Goal: Task Accomplishment & Management: Use online tool/utility

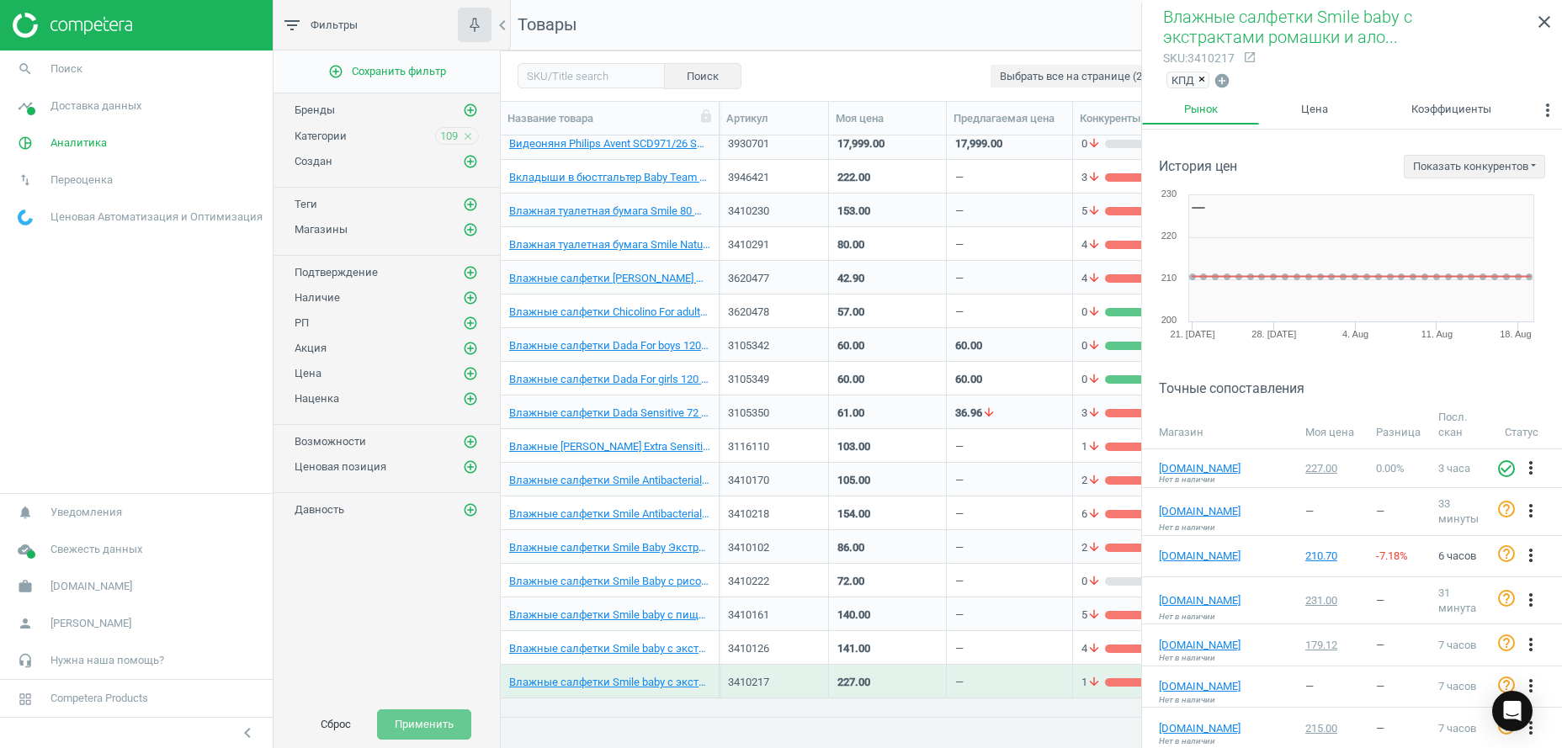
scroll to position [545, 1043]
click at [335, 723] on button "Сброс" at bounding box center [336, 724] width 66 height 30
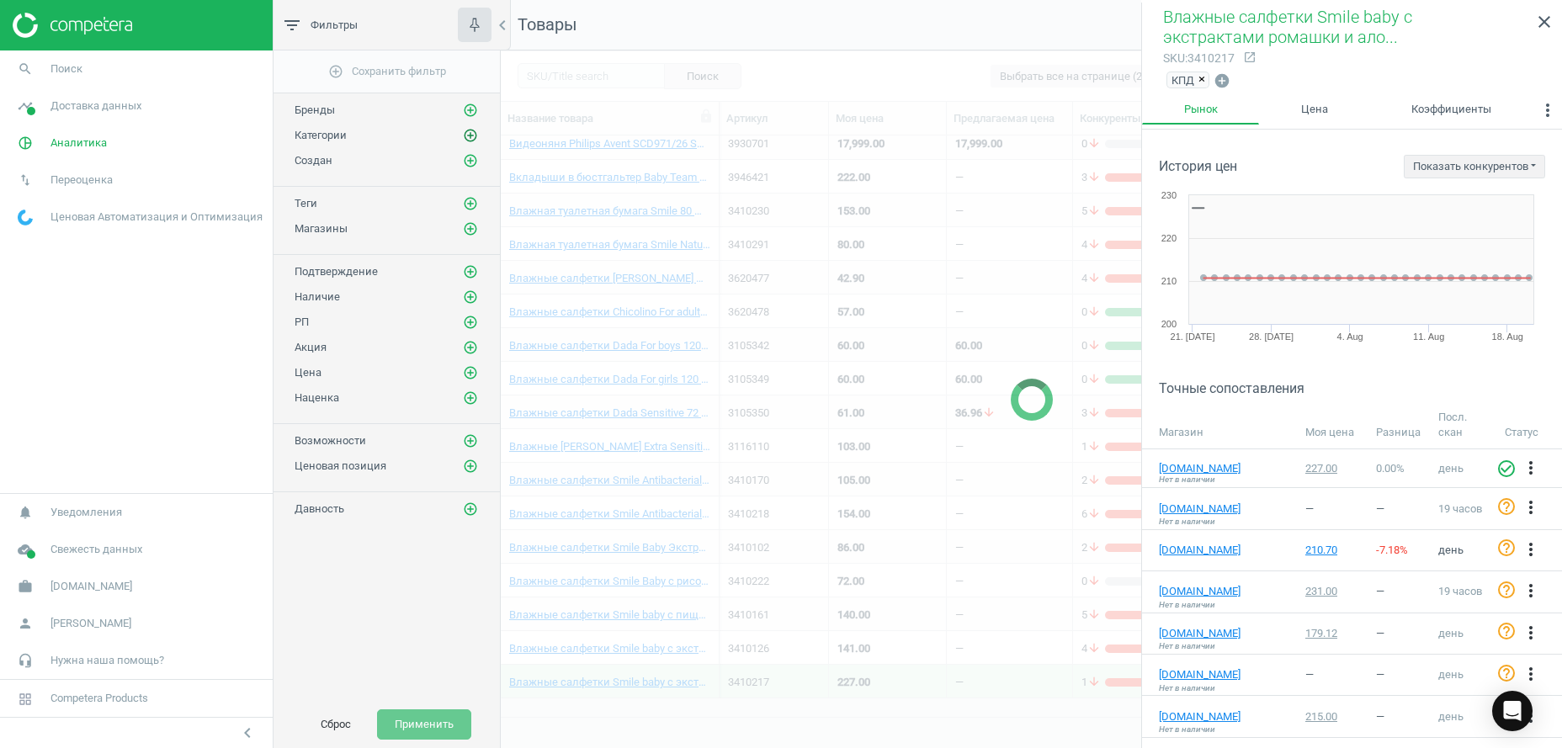
click at [474, 134] on icon "add_circle_outline" at bounding box center [470, 135] width 15 height 15
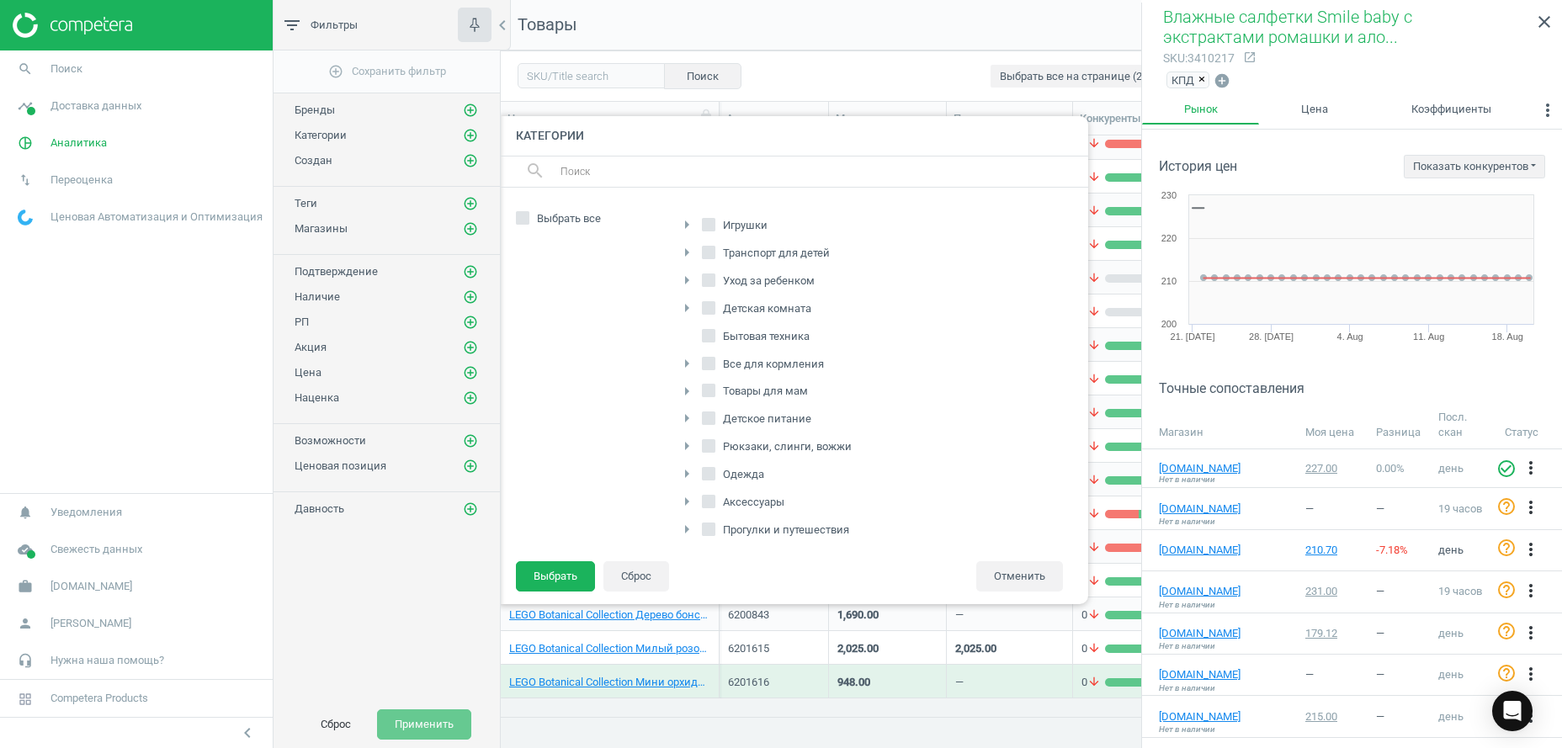
click at [716, 417] on label "Детское питание" at bounding box center [758, 419] width 113 height 24
click at [714, 417] on input "Детское питание" at bounding box center [708, 418] width 11 height 11
checkbox input "true"
click at [683, 392] on icon "arrow_right" at bounding box center [686, 391] width 20 height 20
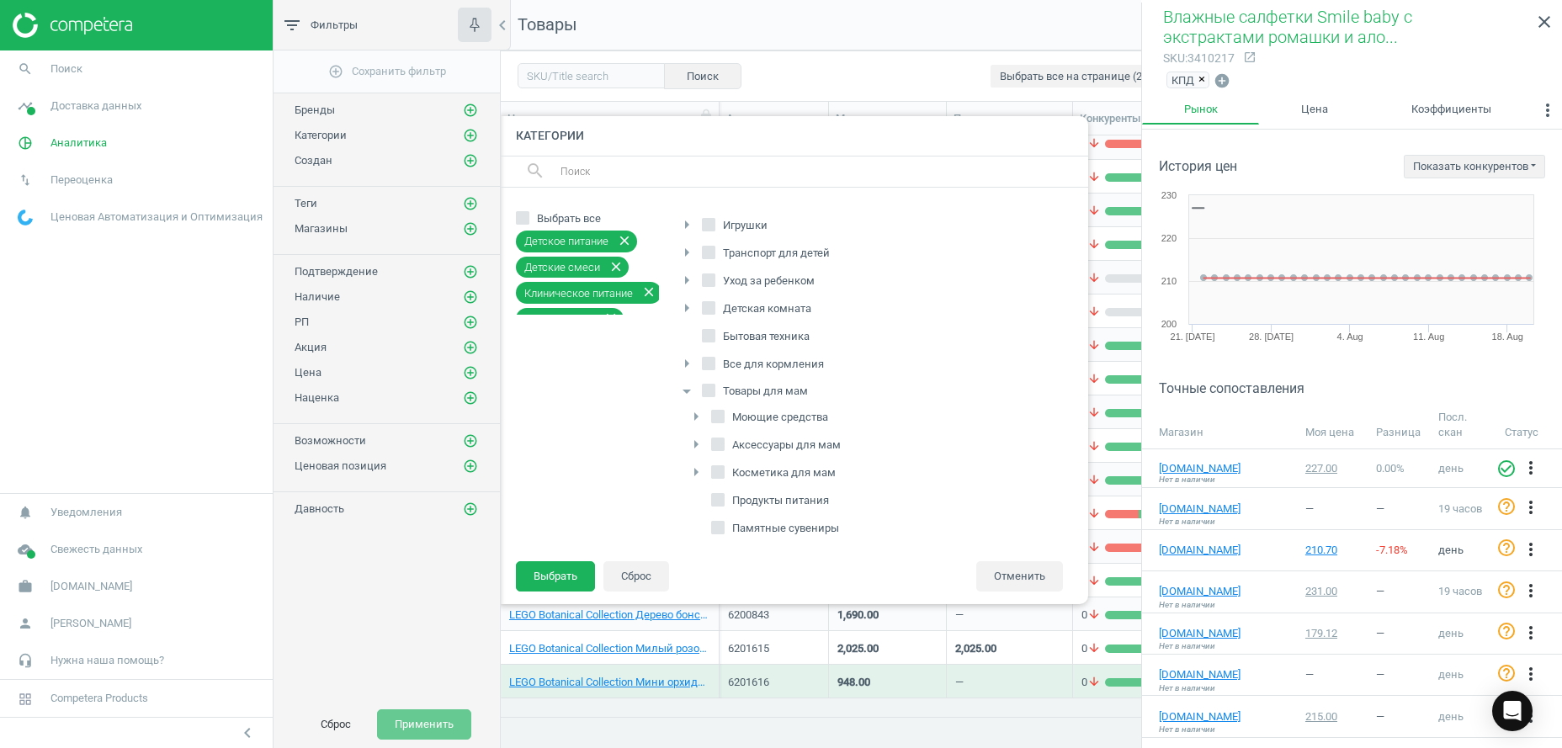
scroll to position [172, 0]
click at [739, 387] on span "Бады" at bounding box center [746, 384] width 34 height 15
click at [724, 387] on input "Бады" at bounding box center [718, 384] width 11 height 11
checkbox input "true"
click at [760, 331] on span "Продукты питания" at bounding box center [780, 328] width 103 height 15
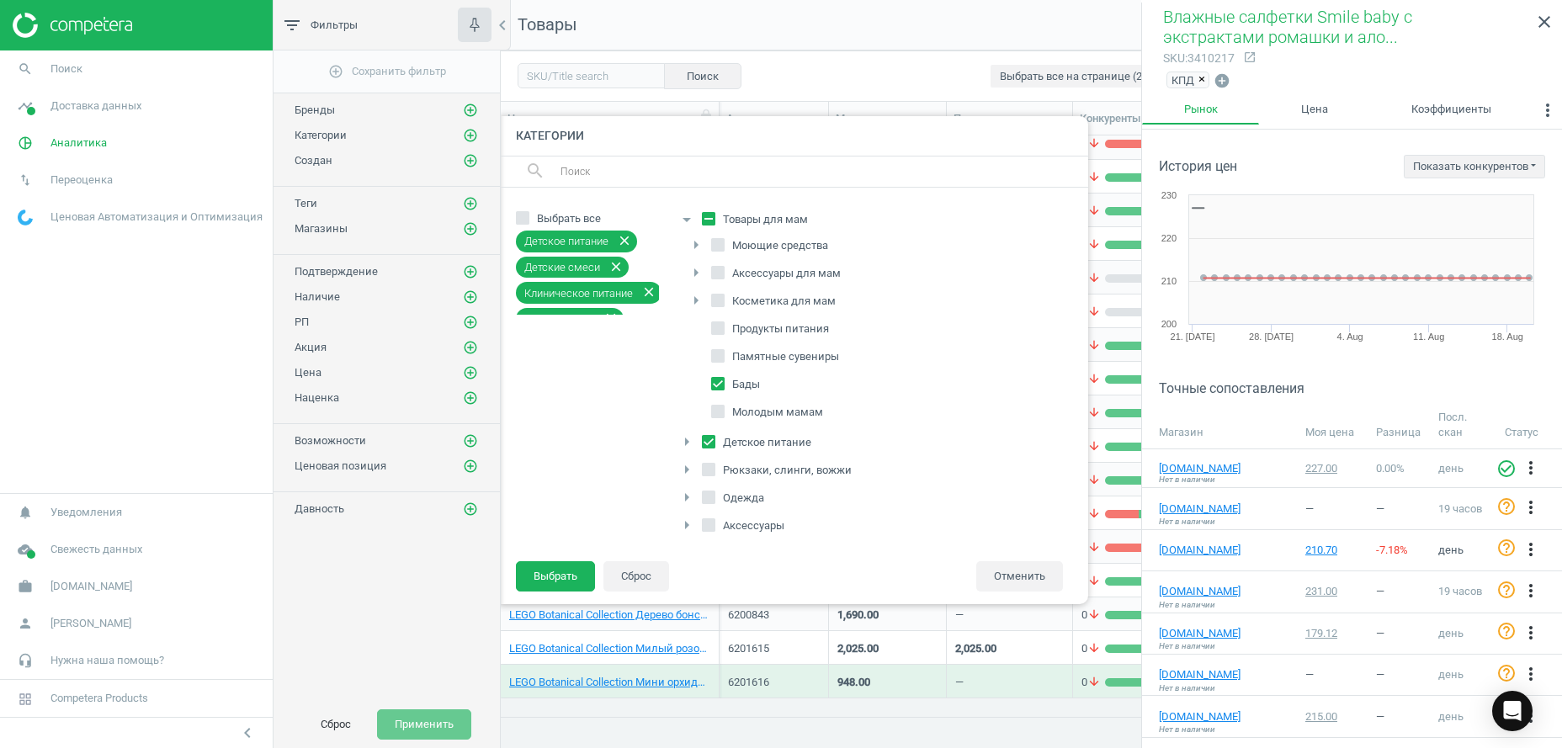
click at [724, 331] on input "Продукты питания" at bounding box center [718, 328] width 11 height 11
checkbox input "true"
click at [567, 573] on button "Выбрать" at bounding box center [555, 576] width 79 height 30
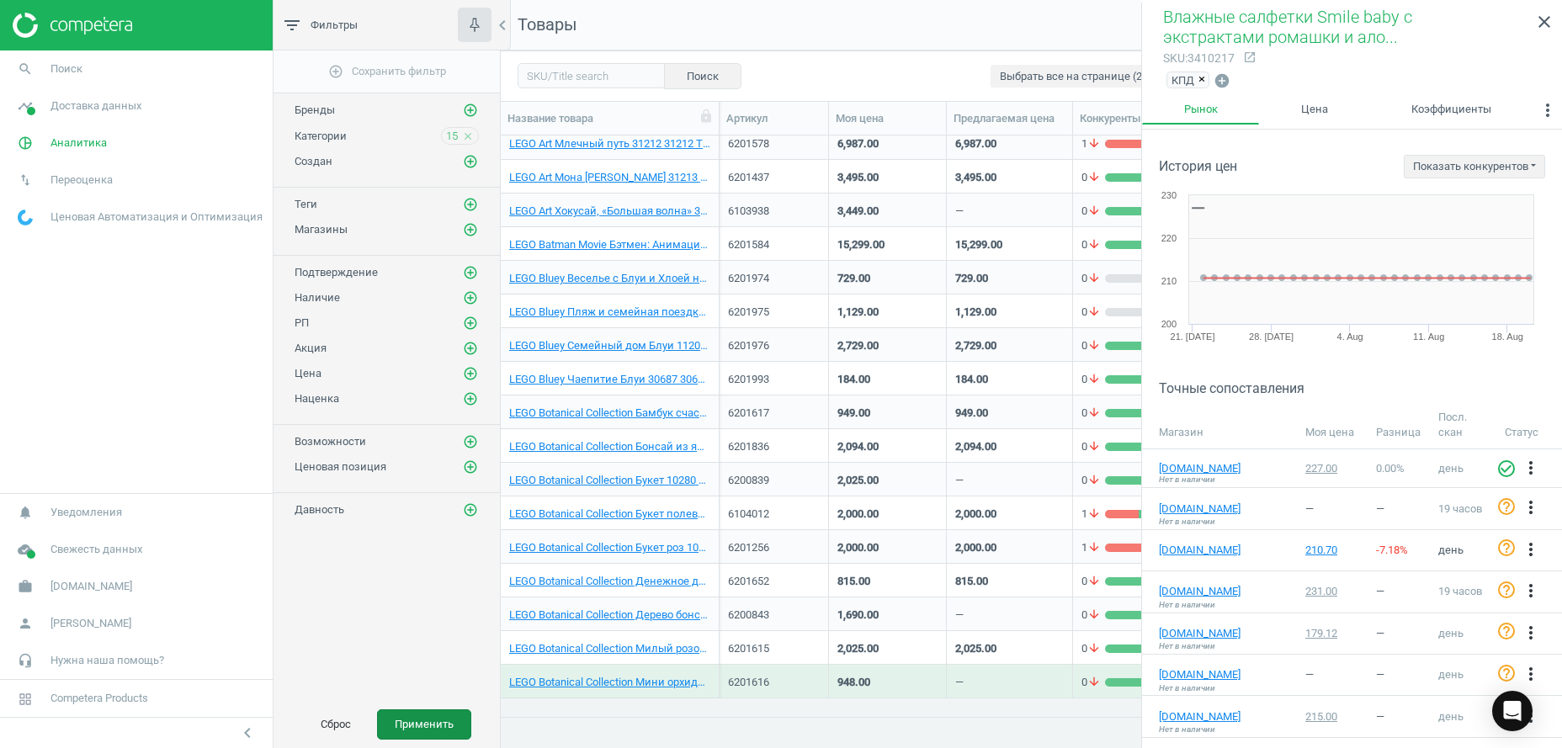
click at [420, 727] on button "Применить" at bounding box center [424, 724] width 94 height 30
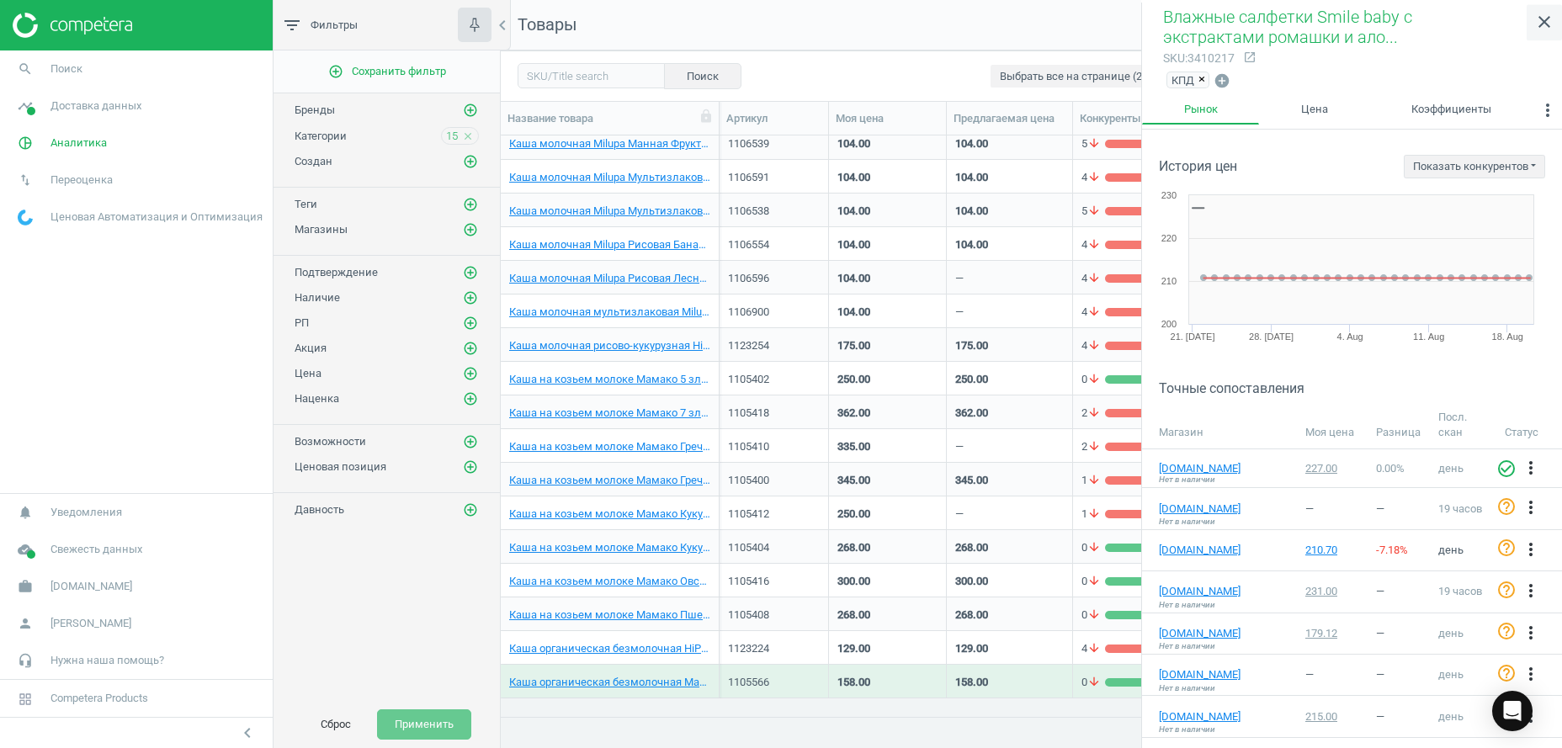
click at [1547, 25] on icon "close" at bounding box center [1544, 22] width 20 height 20
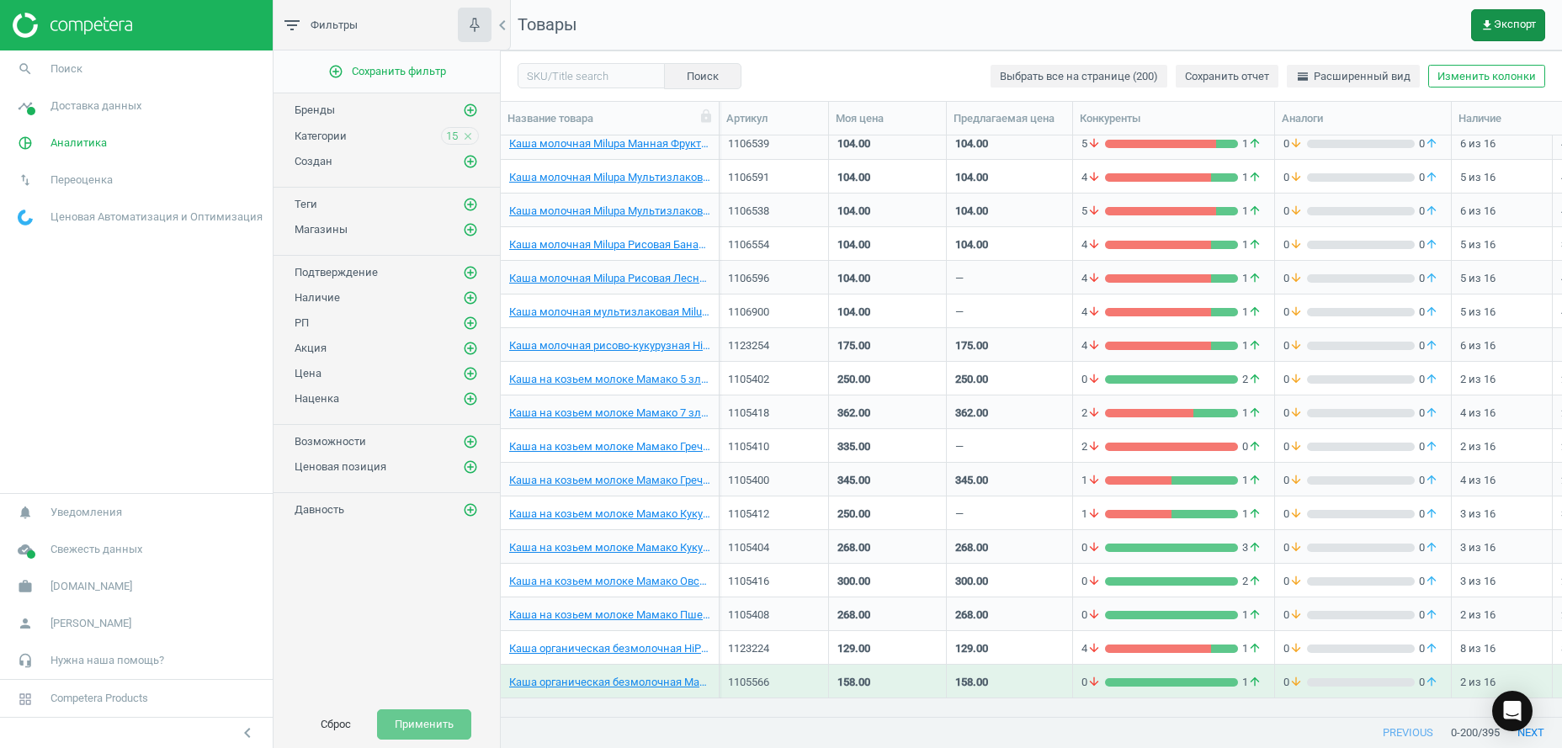
click at [1509, 27] on span "get_app Экспорт" at bounding box center [1508, 25] width 56 height 13
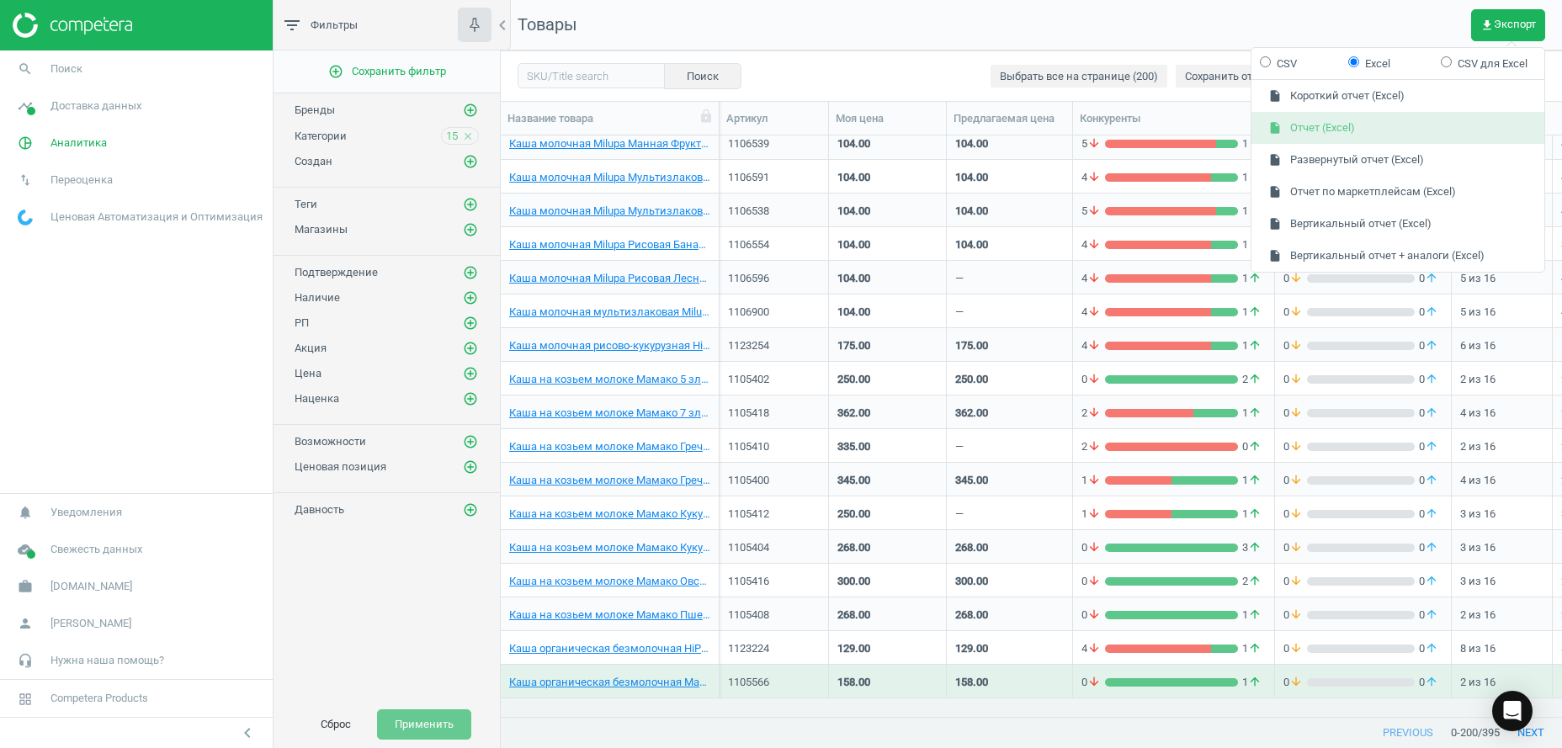
click at [1386, 123] on button "insert_drive_file Отчет (Excel)" at bounding box center [1397, 128] width 293 height 32
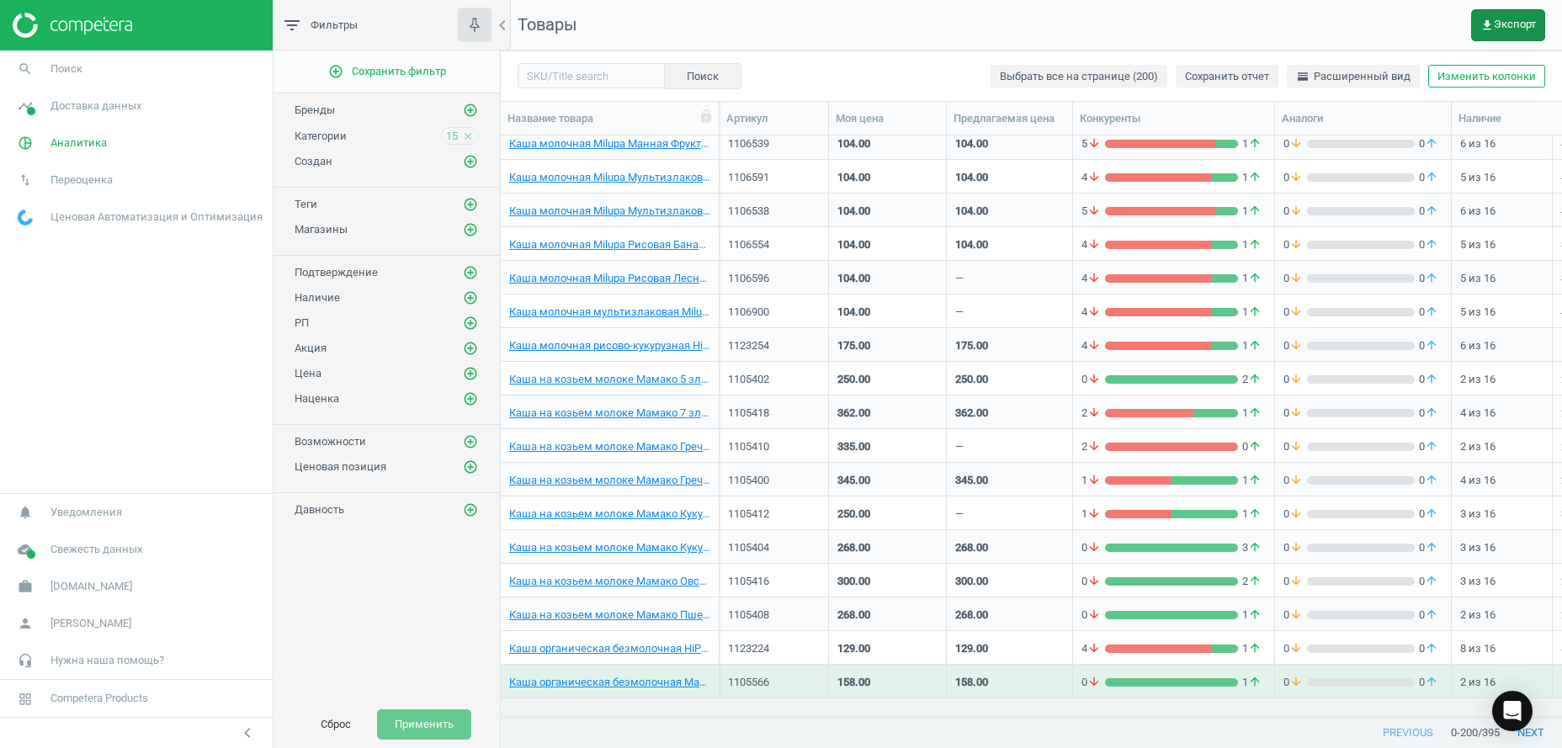
click at [1504, 29] on span "get_app Экспорт" at bounding box center [1508, 25] width 56 height 13
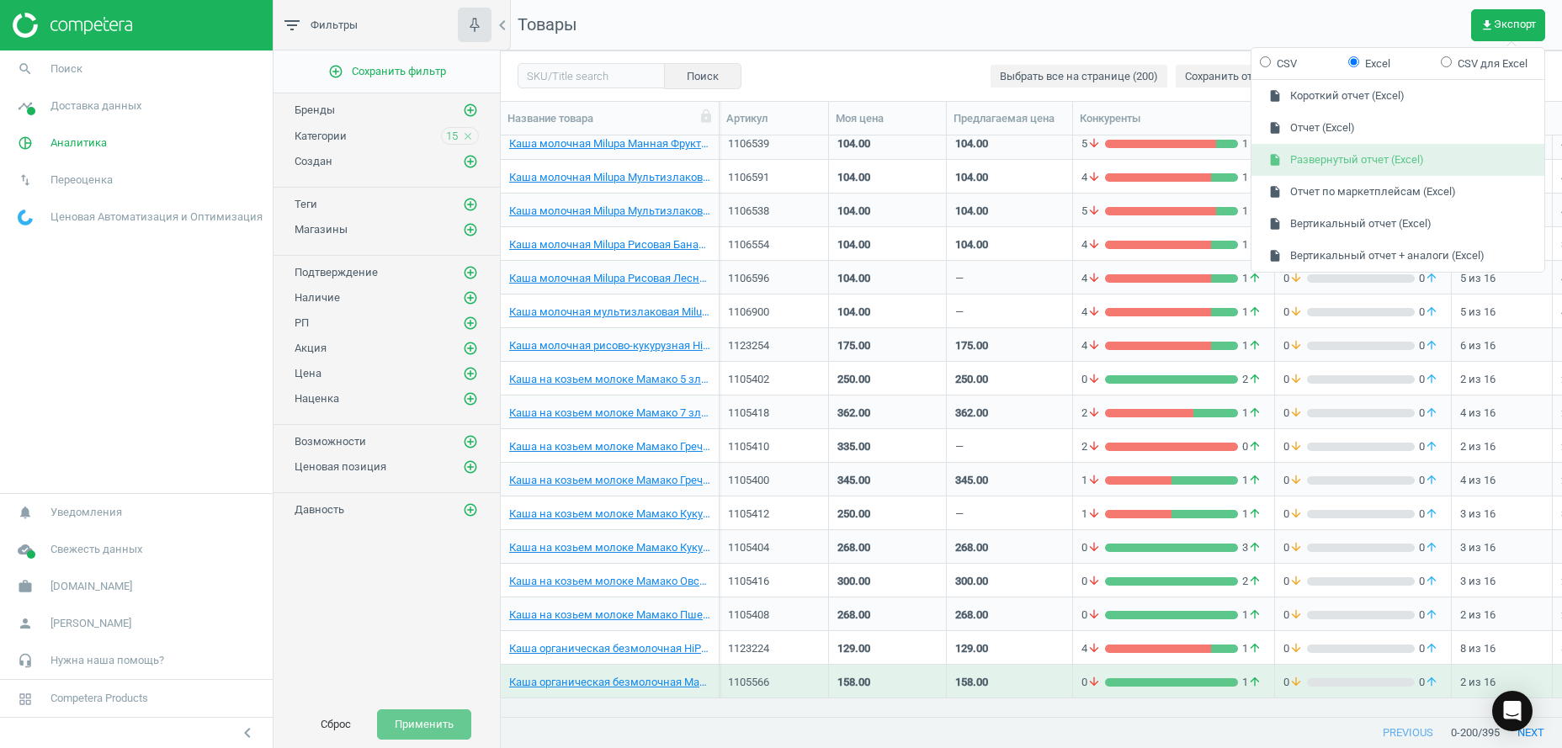
click at [1389, 164] on button "insert_drive_file Развернутый отчет (Excel)" at bounding box center [1397, 160] width 293 height 32
